Goal: Information Seeking & Learning: Find specific fact

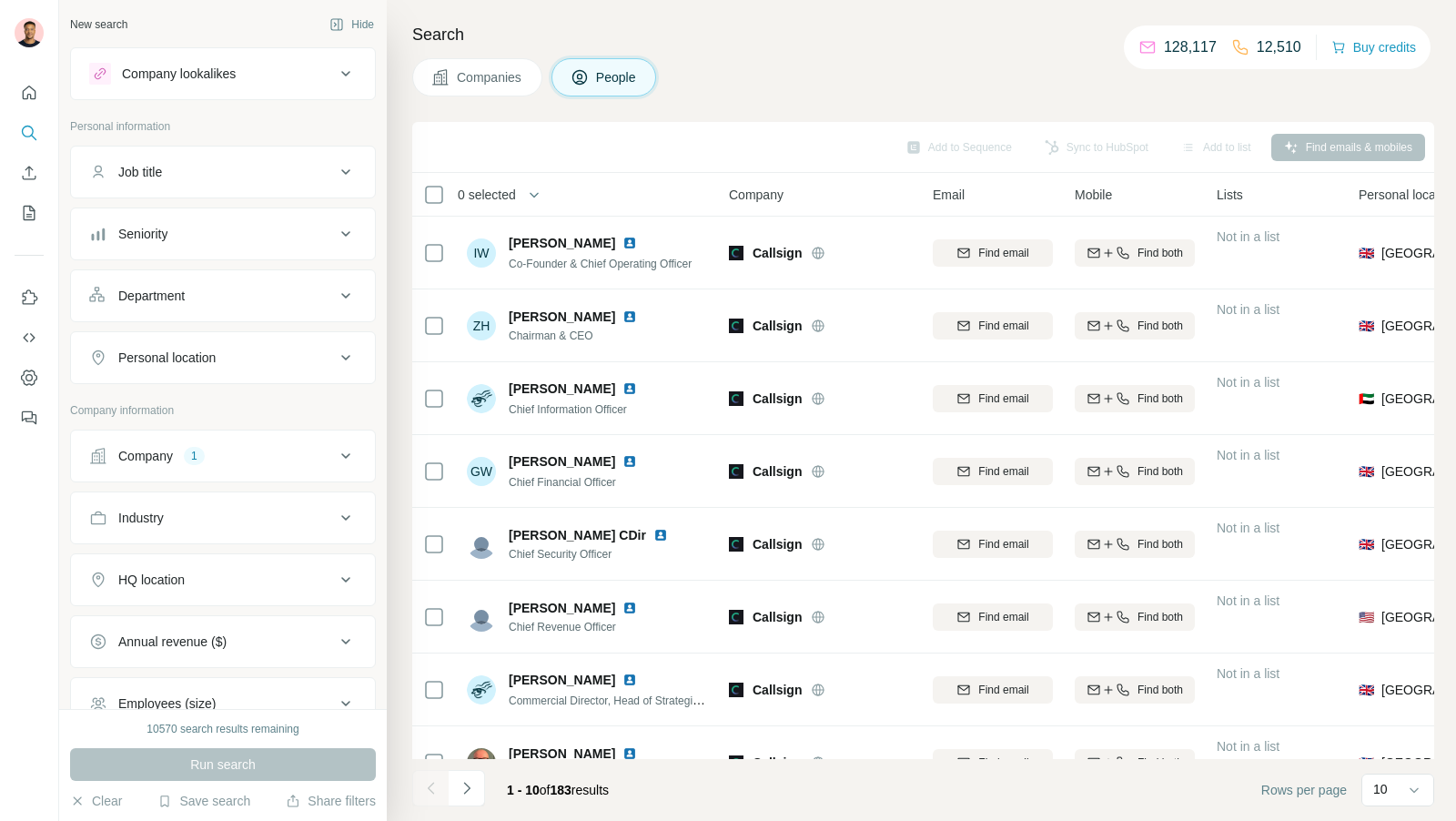
scroll to position [26, 0]
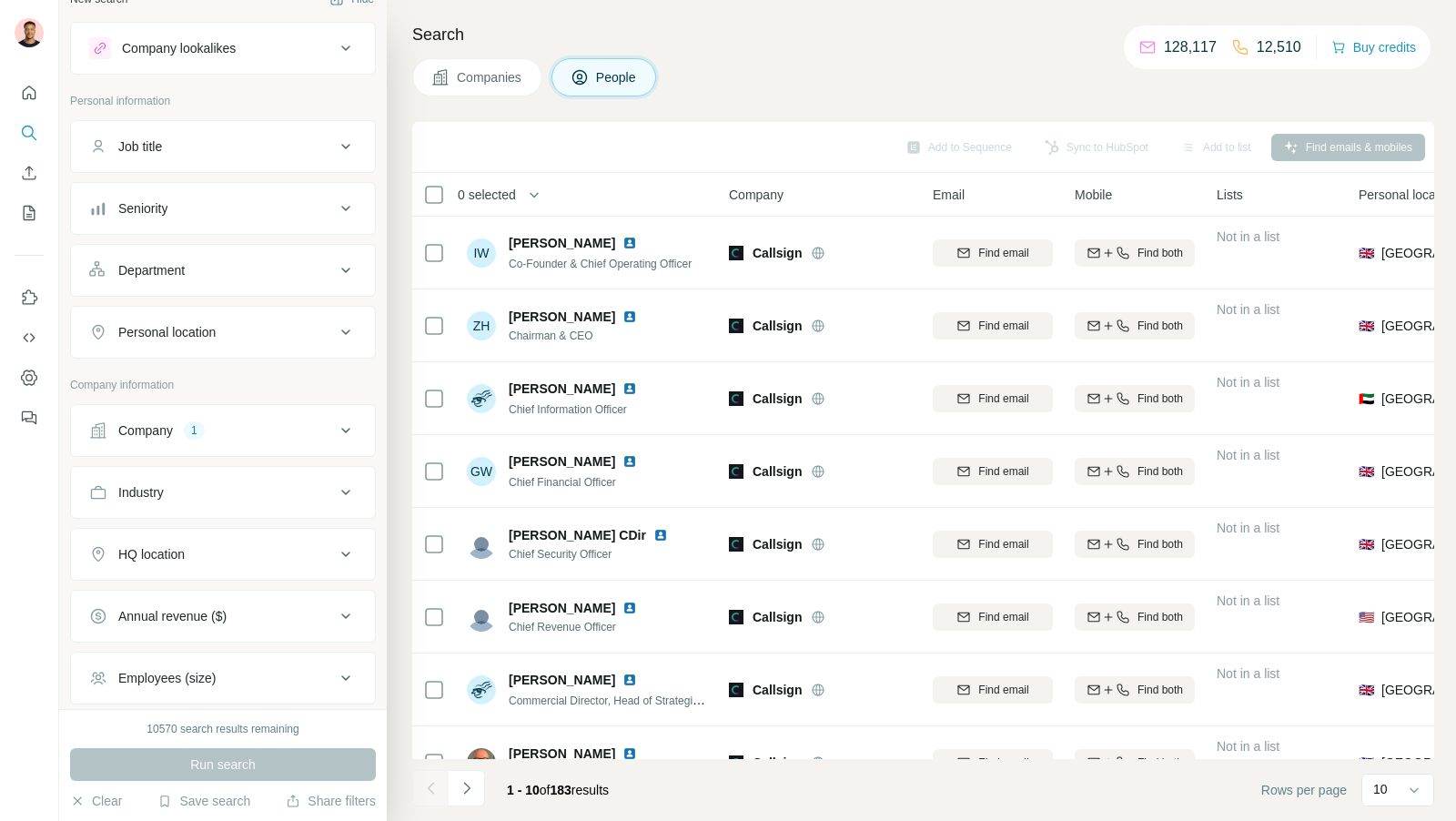
click at [244, 146] on div "Job title" at bounding box center [212, 147] width 246 height 18
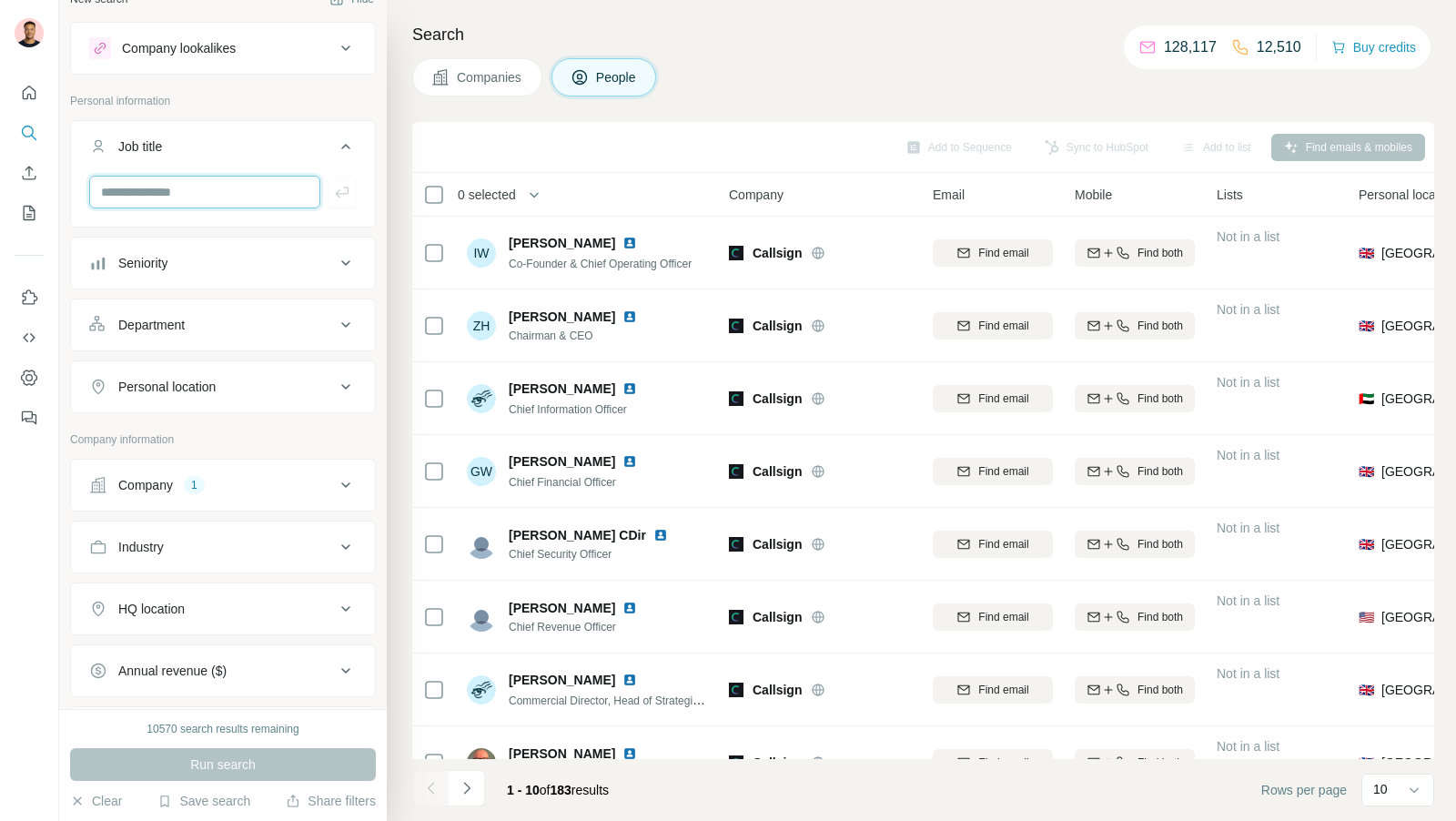
click at [202, 190] on input "text" at bounding box center [205, 191] width 231 height 32
type input "*********"
click at [336, 187] on icon "button" at bounding box center [343, 192] width 18 height 18
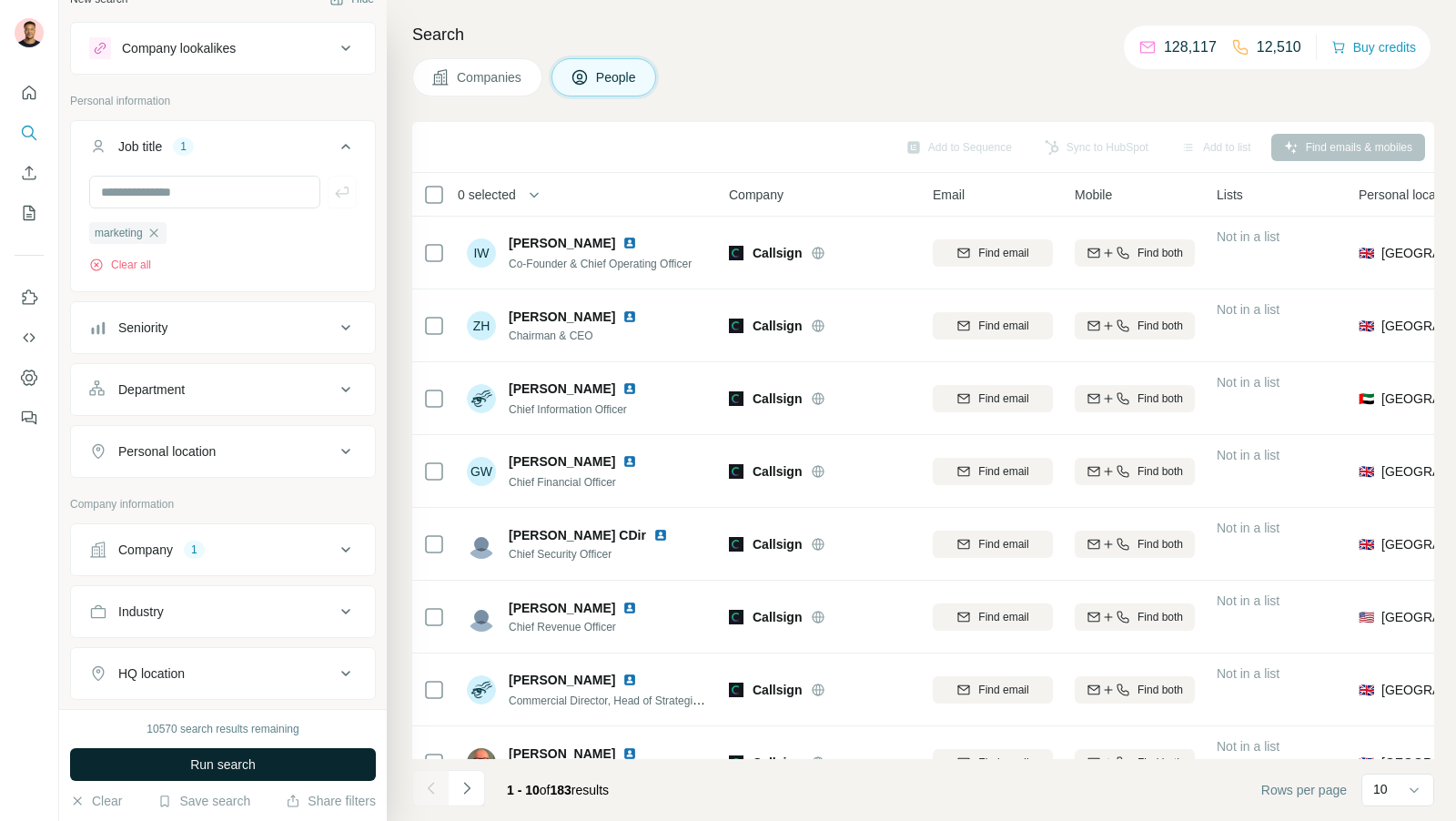
click at [207, 771] on span "Run search" at bounding box center [223, 765] width 66 height 18
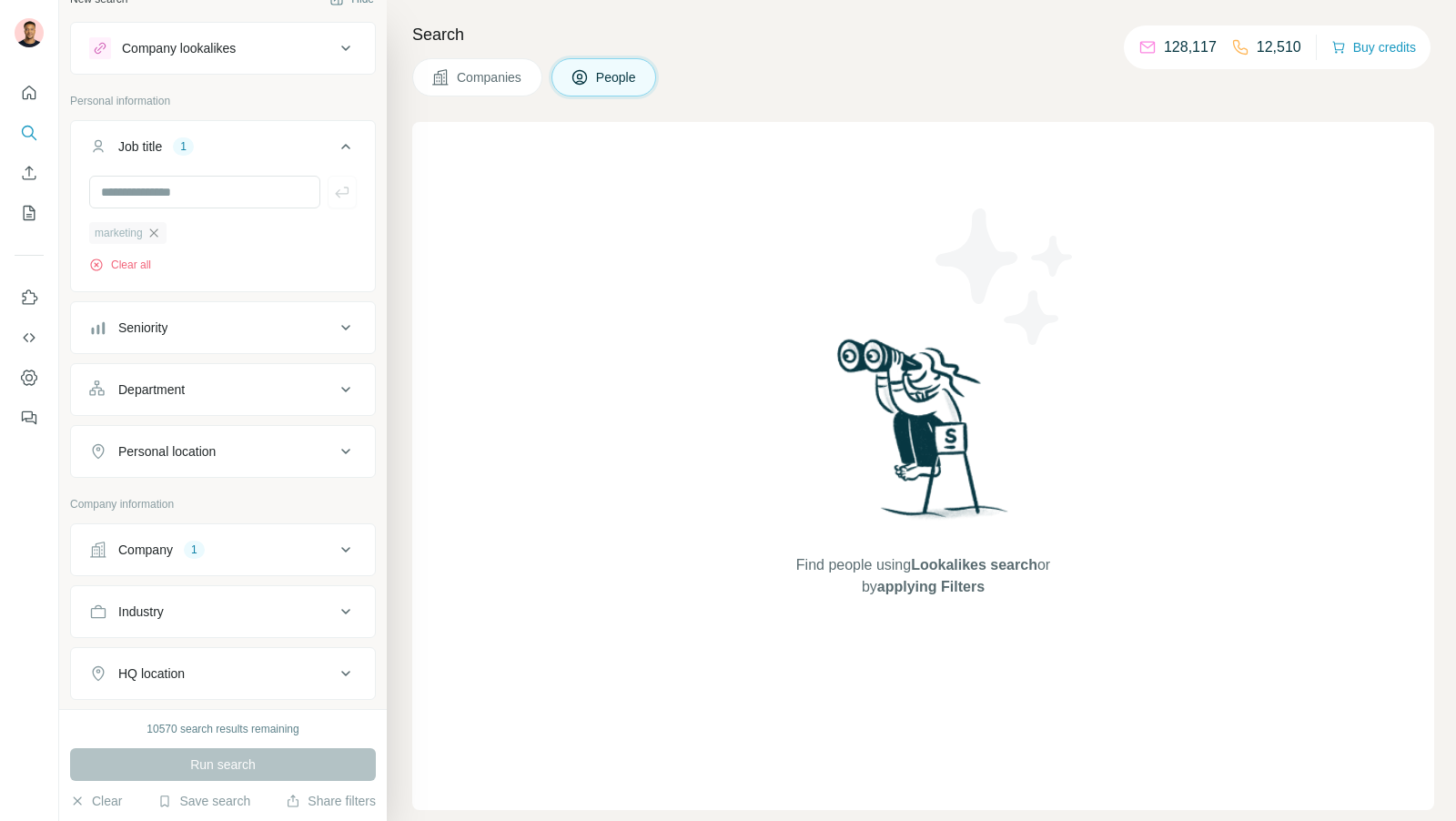
click at [159, 227] on icon "button" at bounding box center [154, 233] width 15 height 15
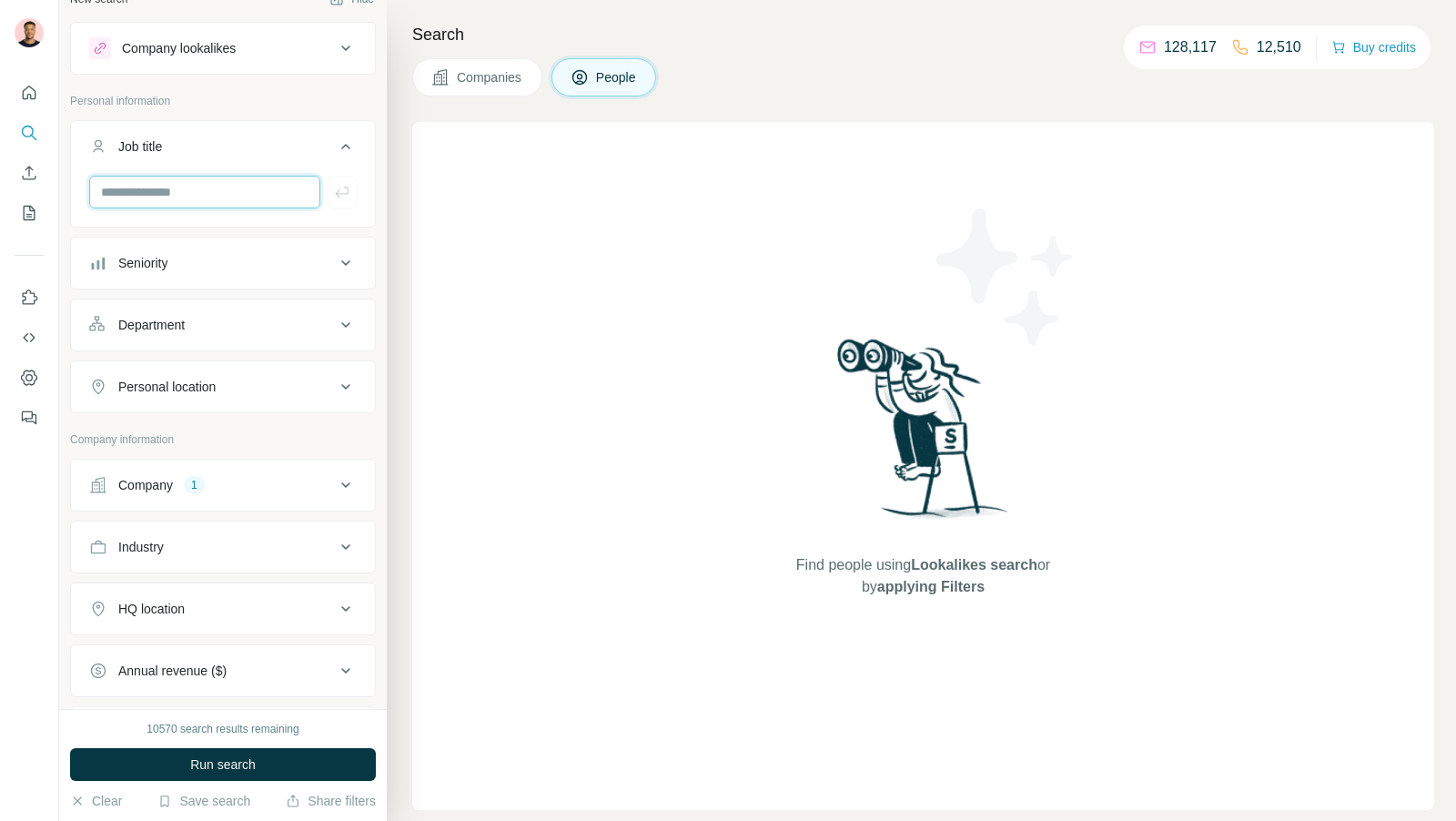
click at [186, 183] on input "text" at bounding box center [205, 191] width 231 height 32
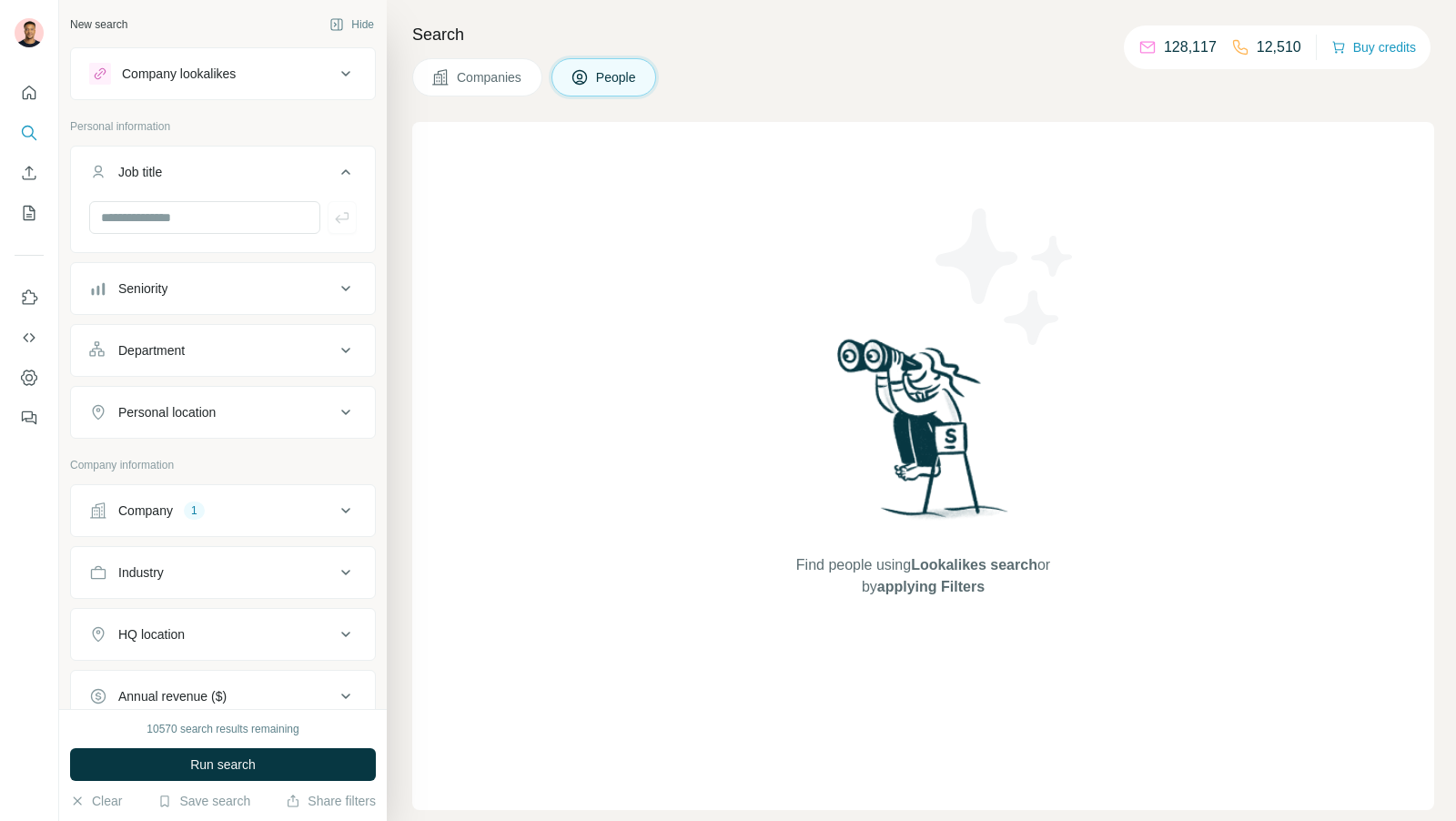
click at [480, 87] on button "Companies" at bounding box center [476, 77] width 130 height 38
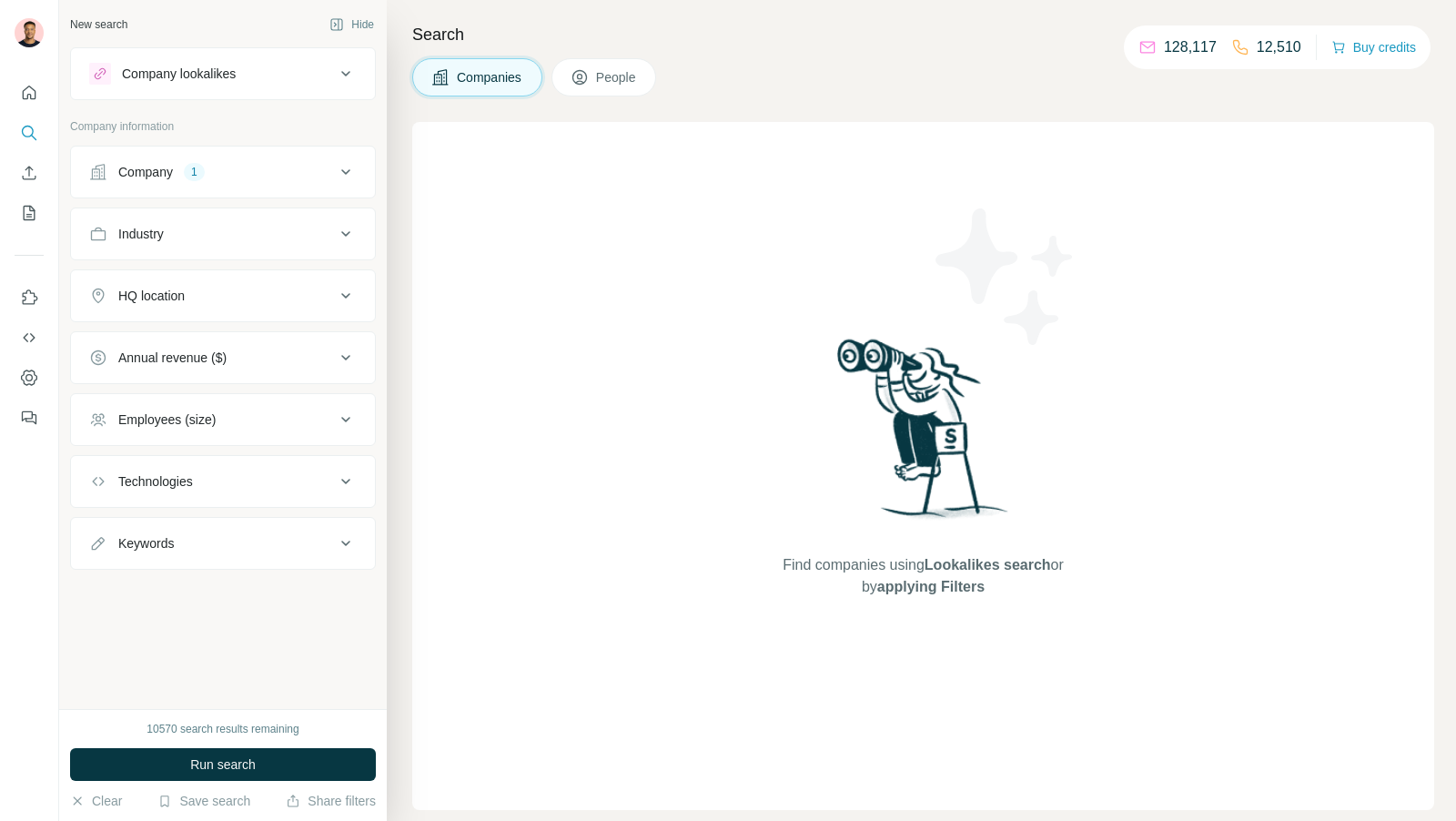
click at [580, 74] on icon at bounding box center [580, 78] width 9 height 10
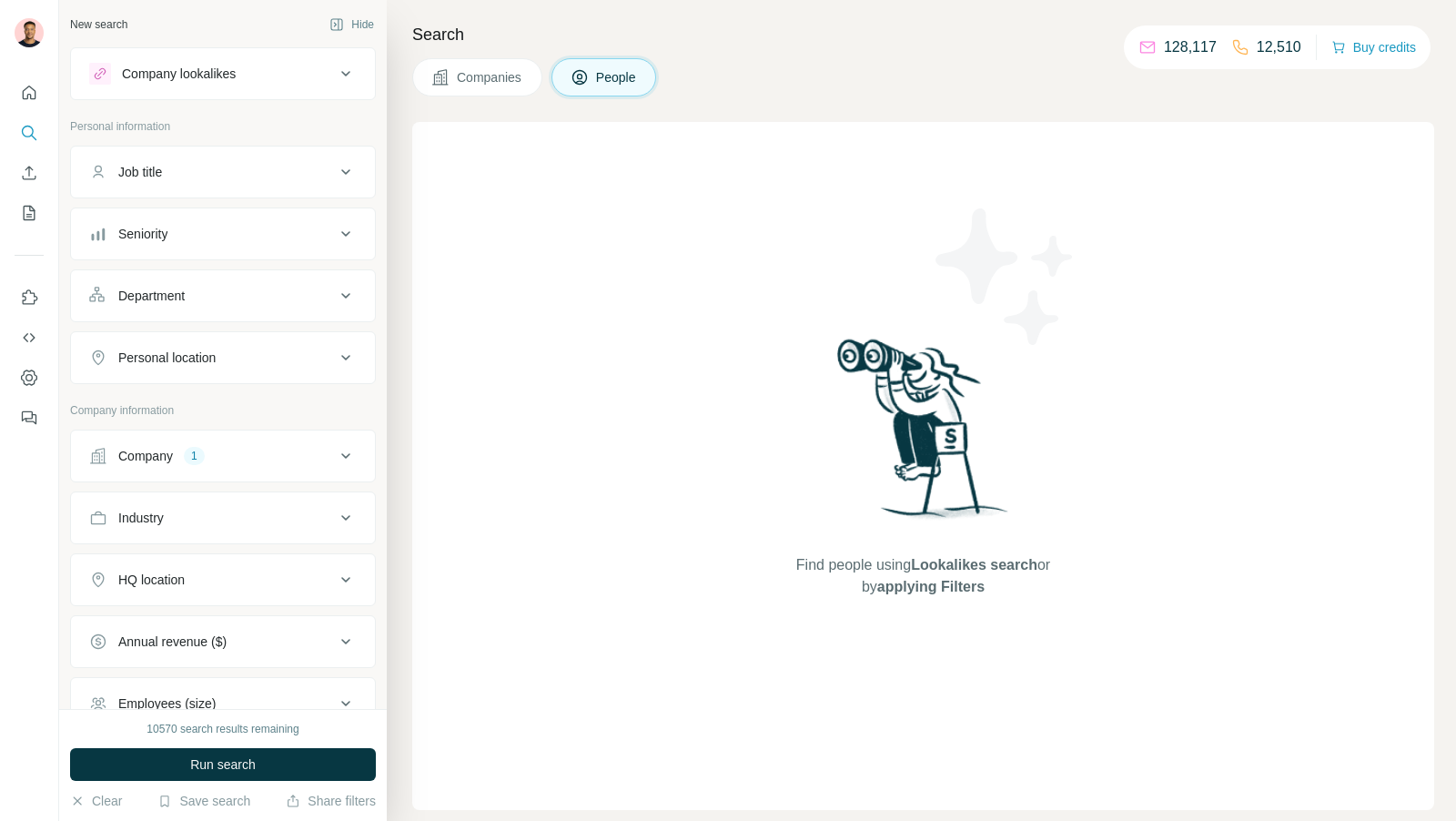
click at [269, 178] on div "Job title" at bounding box center [212, 172] width 246 height 18
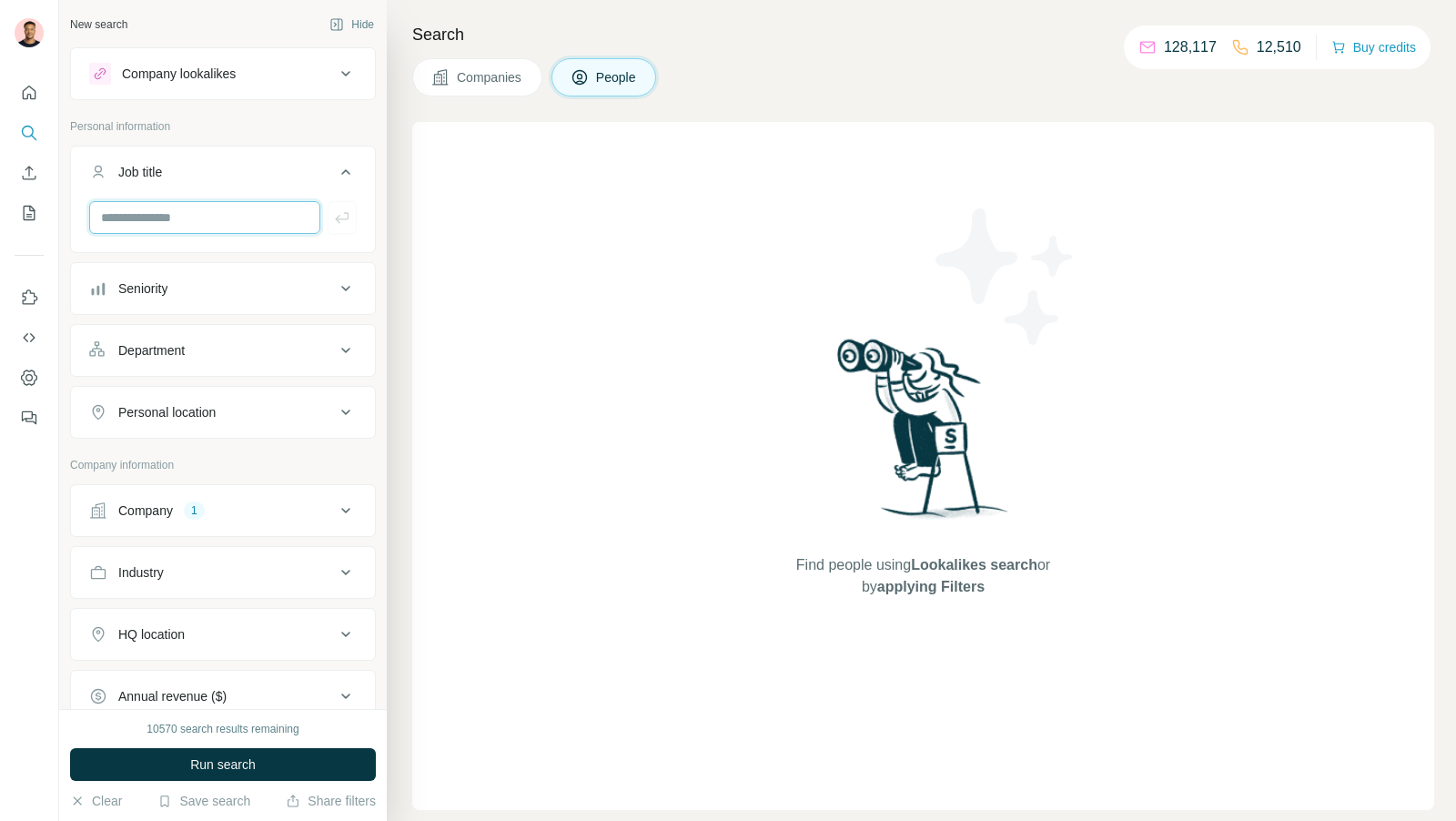
click at [201, 218] on input "text" at bounding box center [205, 217] width 231 height 32
type input "*******"
click at [350, 220] on icon "button" at bounding box center [343, 218] width 18 height 18
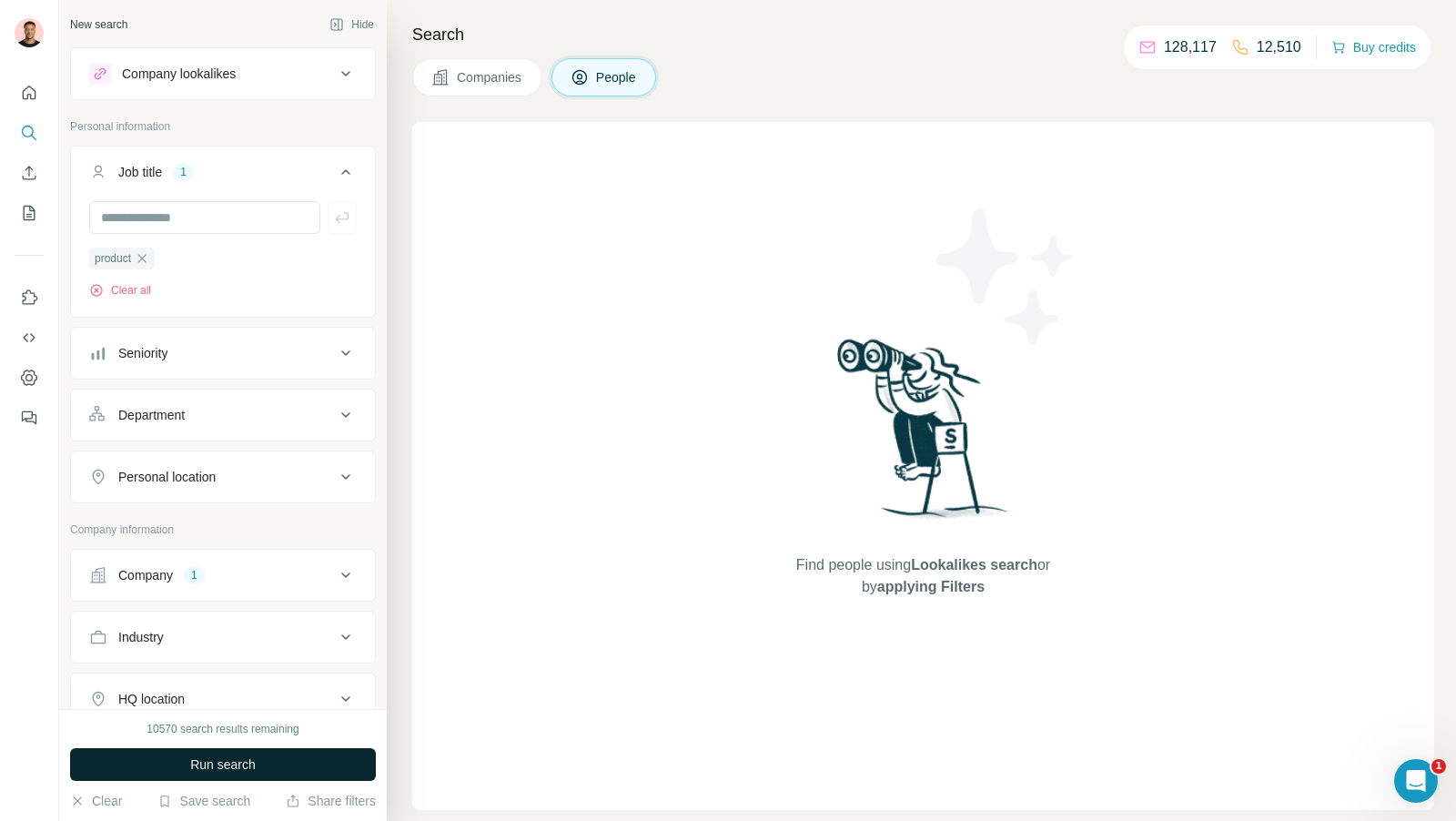
click at [242, 767] on span "Run search" at bounding box center [223, 765] width 66 height 18
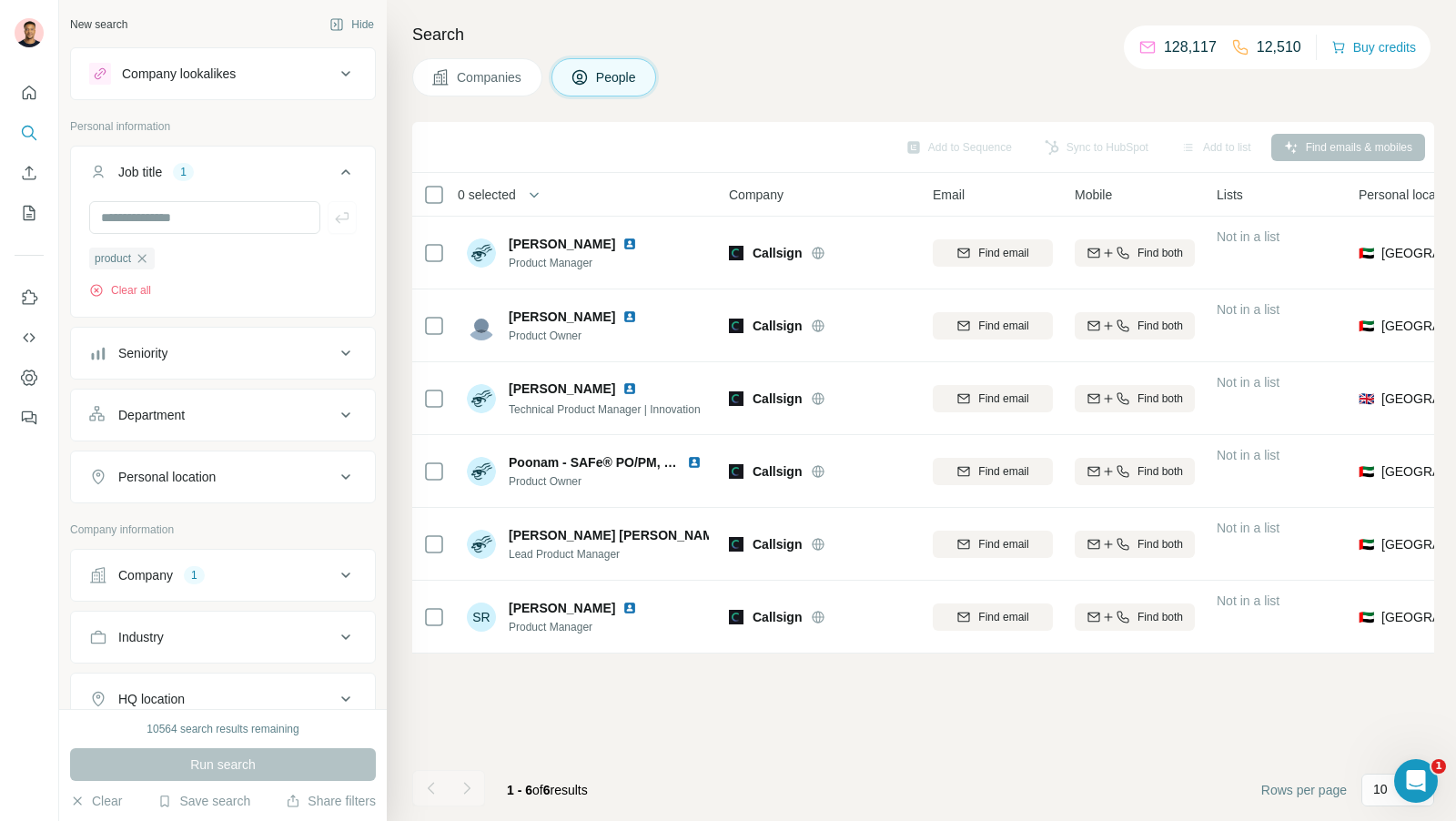
click at [532, 188] on icon "button" at bounding box center [535, 195] width 18 height 18
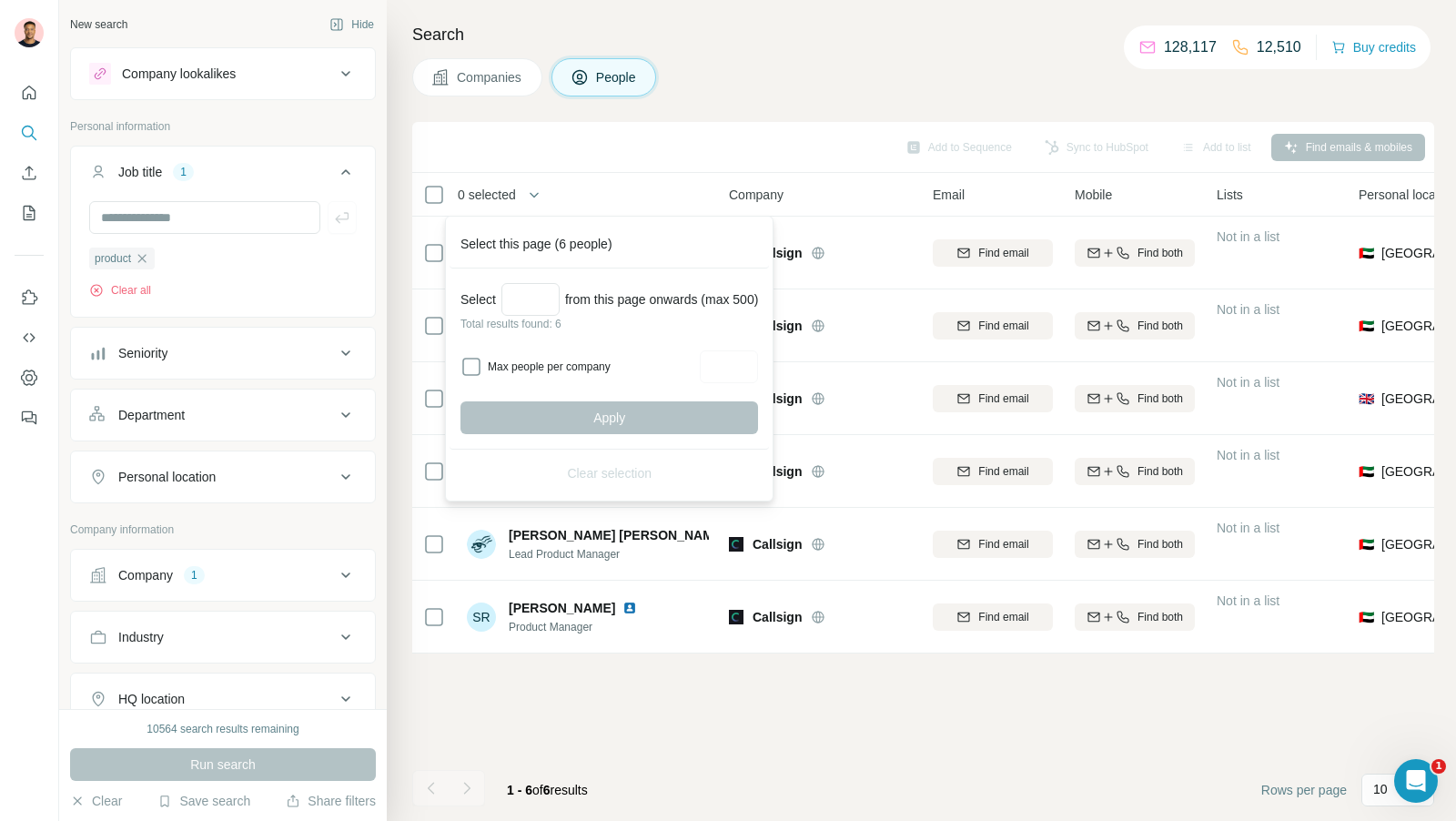
click at [825, 117] on div "Search Companies People Add to Sequence Sync to HubSpot Add to list Find emails…" at bounding box center [921, 410] width 1069 height 821
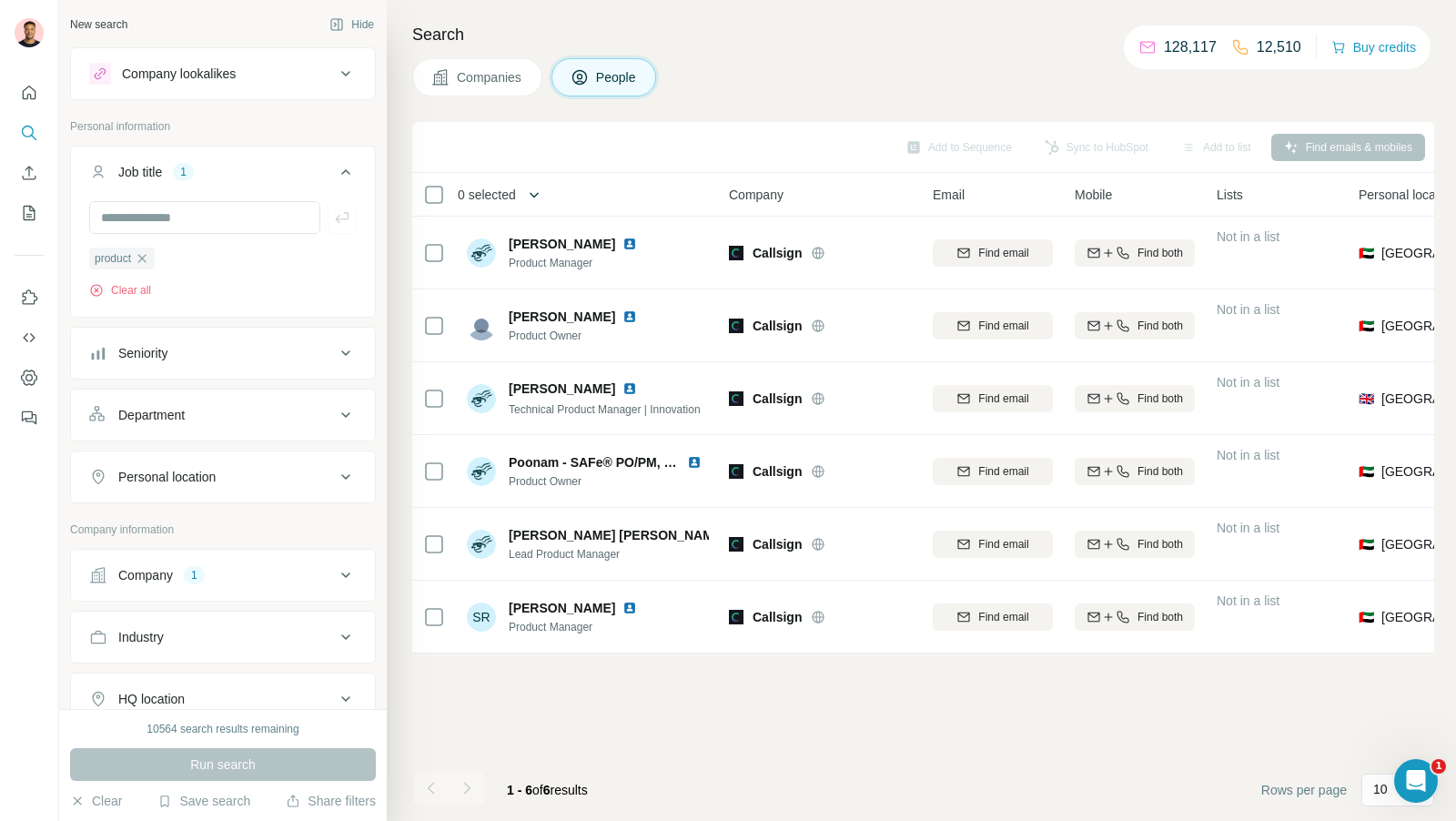
click at [541, 188] on icon "button" at bounding box center [535, 195] width 18 height 18
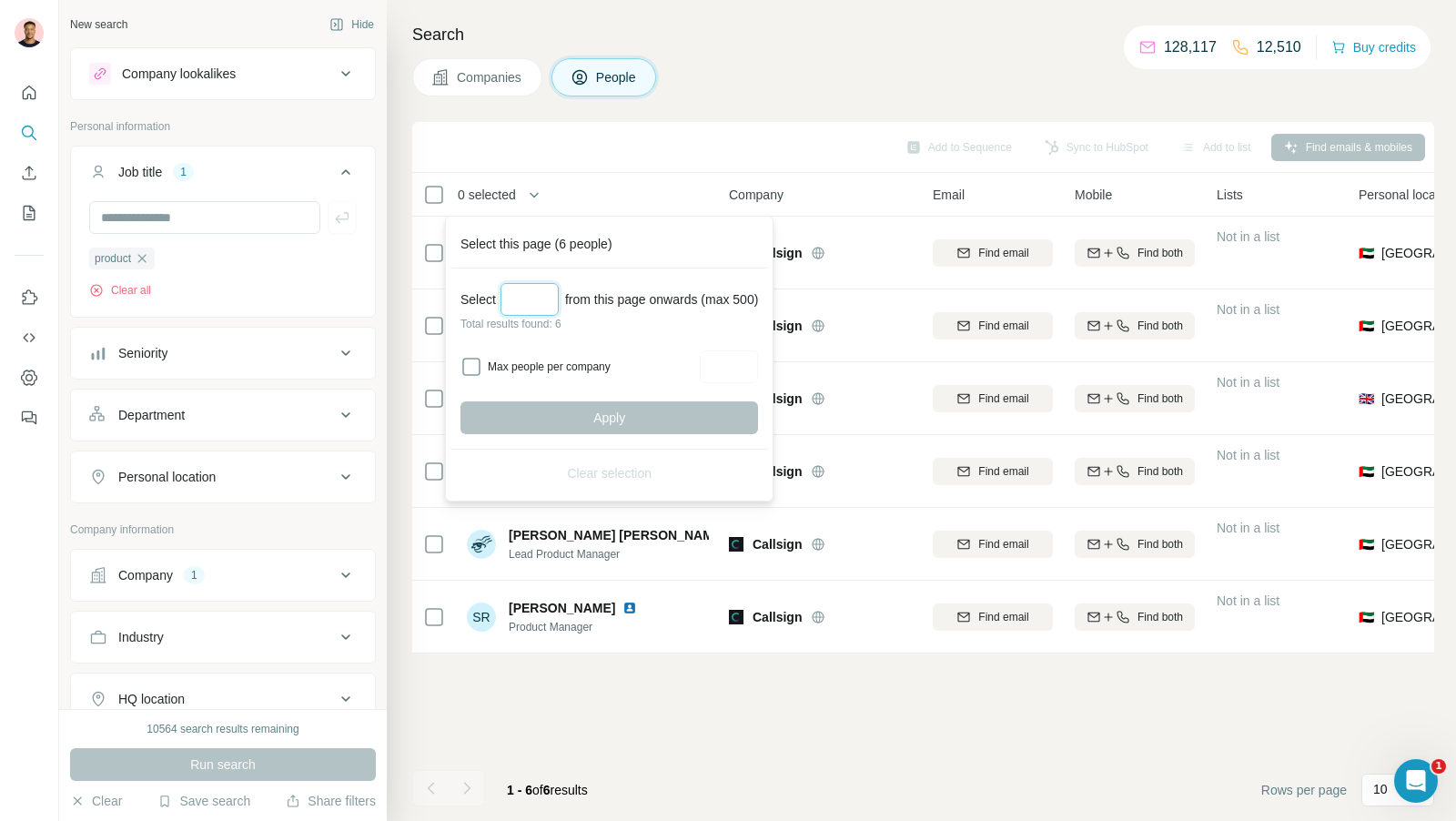
click at [523, 299] on input "Select a number (up to 500)" at bounding box center [529, 298] width 58 height 32
click at [544, 297] on input "Select a number (up to 500)" at bounding box center [529, 298] width 58 height 32
type input "*"
click at [500, 365] on label "Max people per company" at bounding box center [591, 367] width 207 height 17
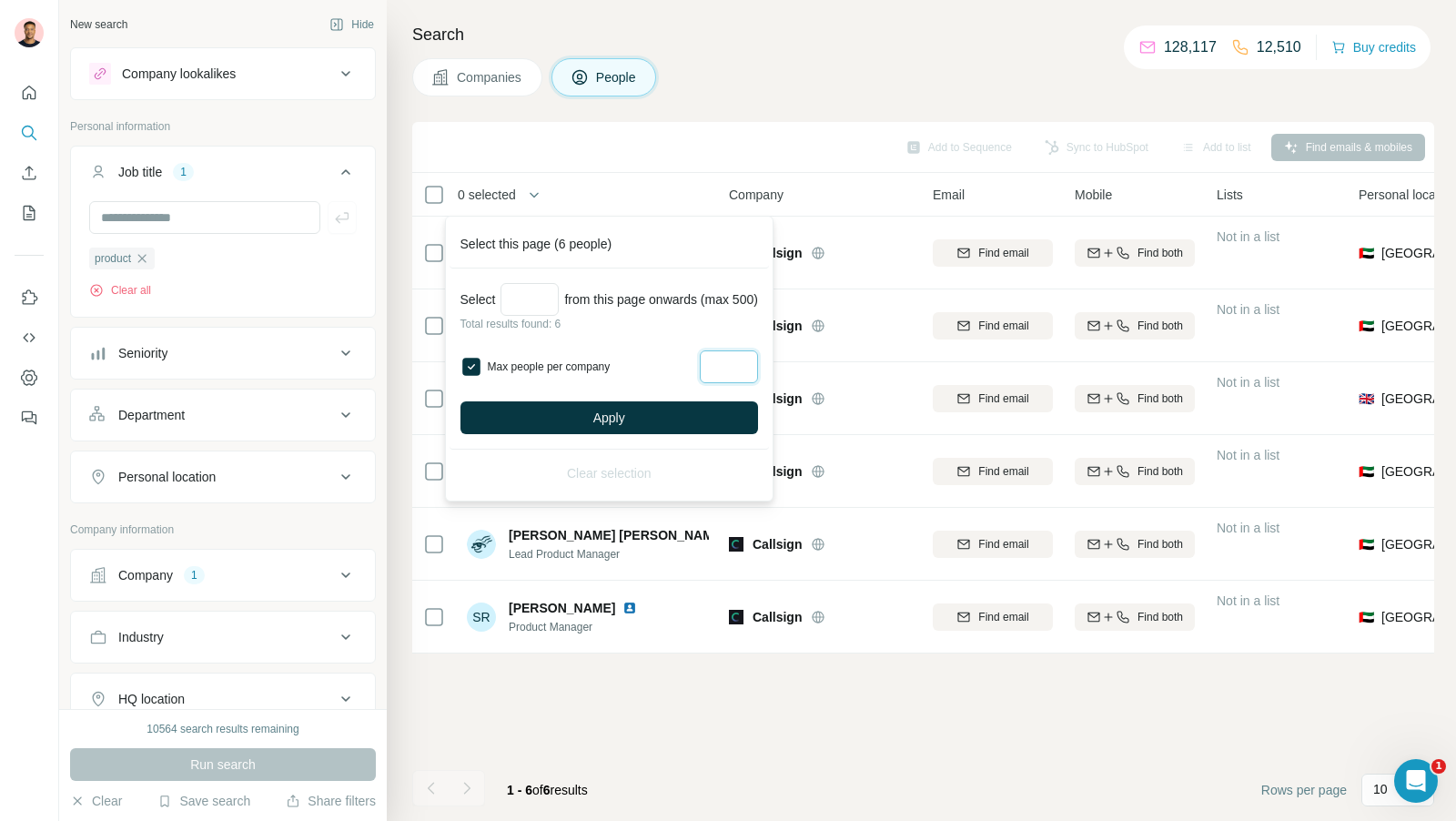
click at [752, 364] on input "Max people per company" at bounding box center [728, 366] width 58 height 32
type input "*"
click at [605, 409] on span "Apply" at bounding box center [608, 417] width 31 height 18
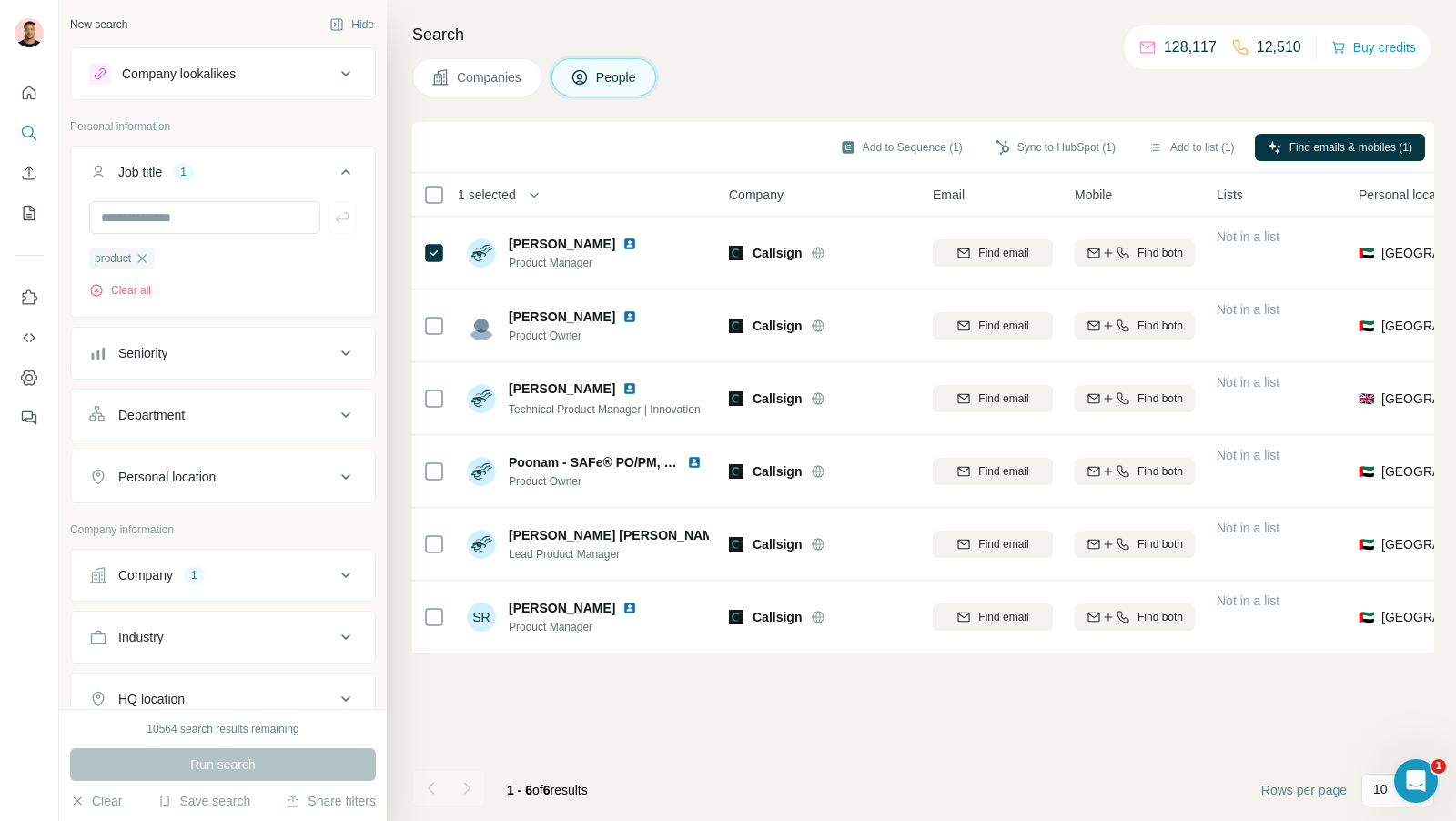
click at [404, 119] on div "Search Companies People Add to Sequence (1) Sync to HubSpot (1) Add to list (1)…" at bounding box center [921, 410] width 1069 height 821
click at [698, 44] on h4 "Search" at bounding box center [922, 35] width 1022 height 26
click at [398, 181] on div "Search Companies People Add to Sequence (1) Sync to HubSpot (1) Add to list (1)…" at bounding box center [921, 410] width 1069 height 821
click at [400, 106] on div "Search Companies People Add to Sequence (1) Sync to HubSpot (1) Add to list (1)…" at bounding box center [921, 410] width 1069 height 821
click at [393, 131] on div "Search Companies People Add to Sequence (1) Sync to HubSpot (1) Add to list (1)…" at bounding box center [921, 410] width 1069 height 821
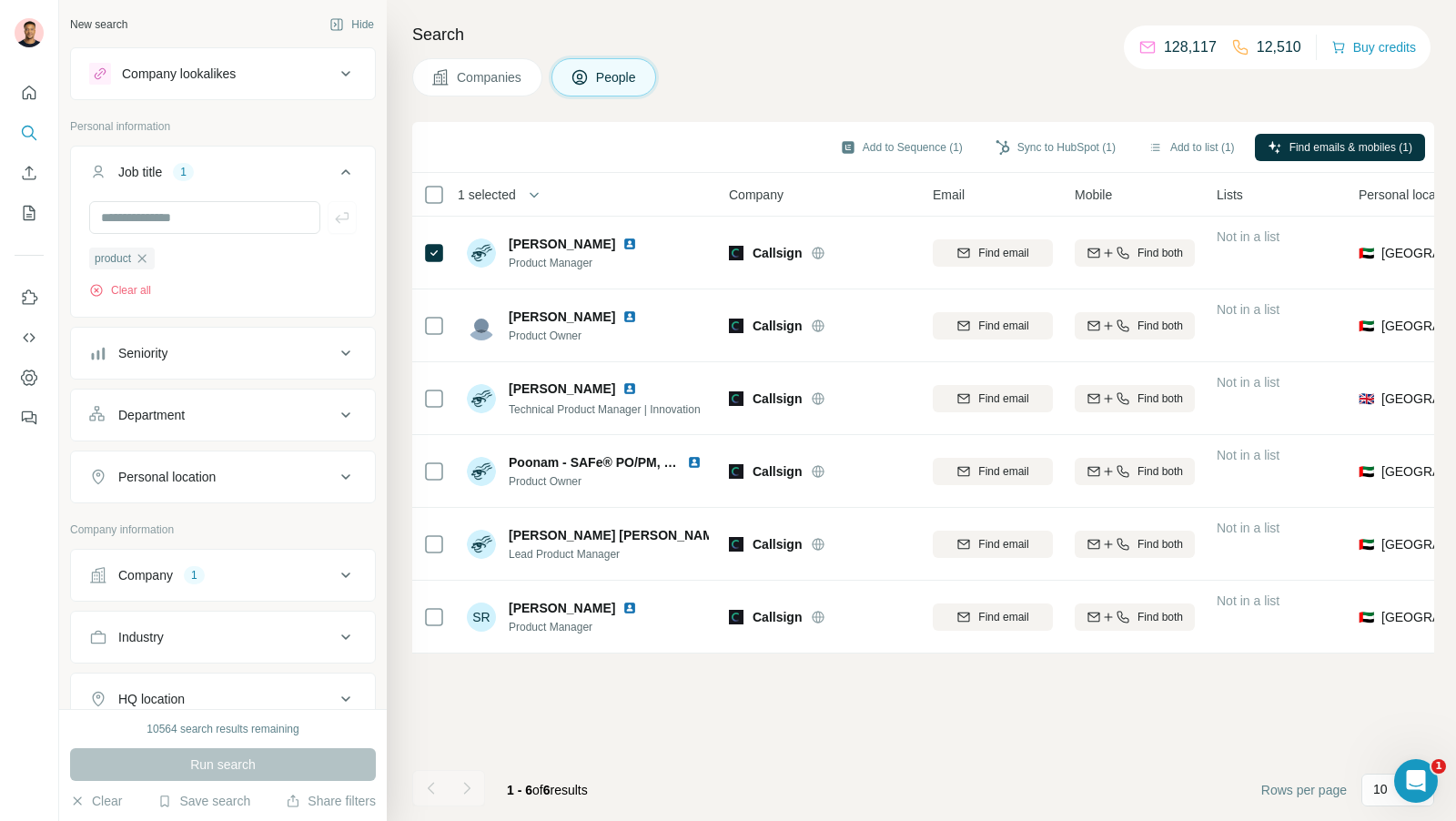
click at [392, 139] on div "Search Companies People Add to Sequence (1) Sync to HubSpot (1) Add to list (1)…" at bounding box center [921, 410] width 1069 height 821
